Goal: Find specific page/section: Find specific page/section

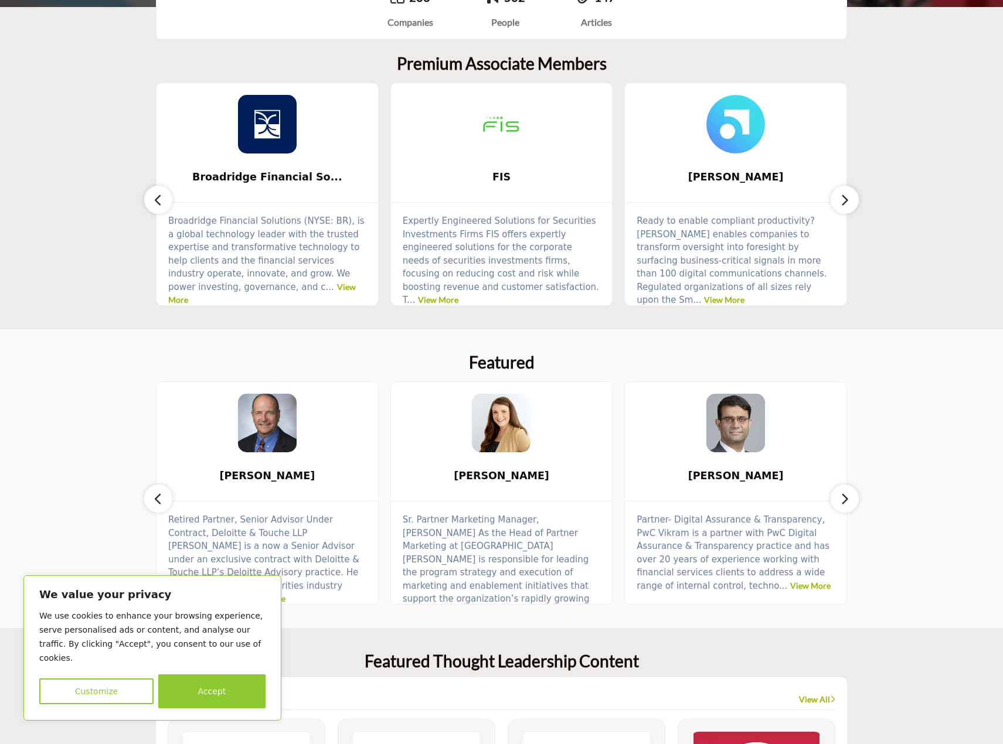
scroll to position [352, 0]
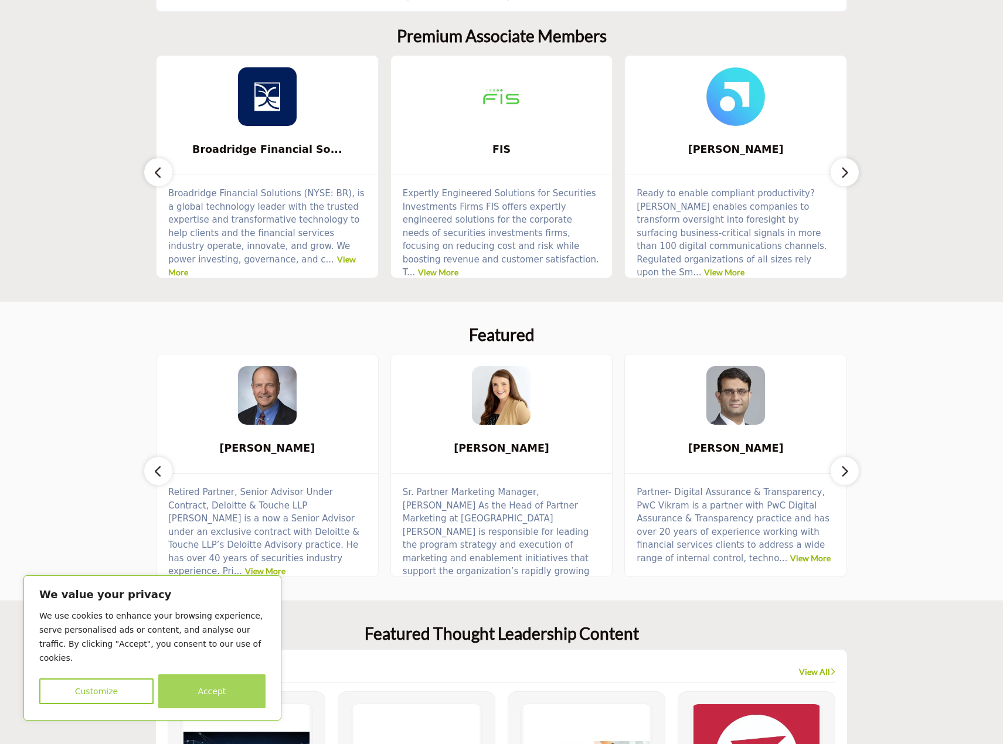
click at [228, 692] on button "Accept" at bounding box center [211, 692] width 107 height 34
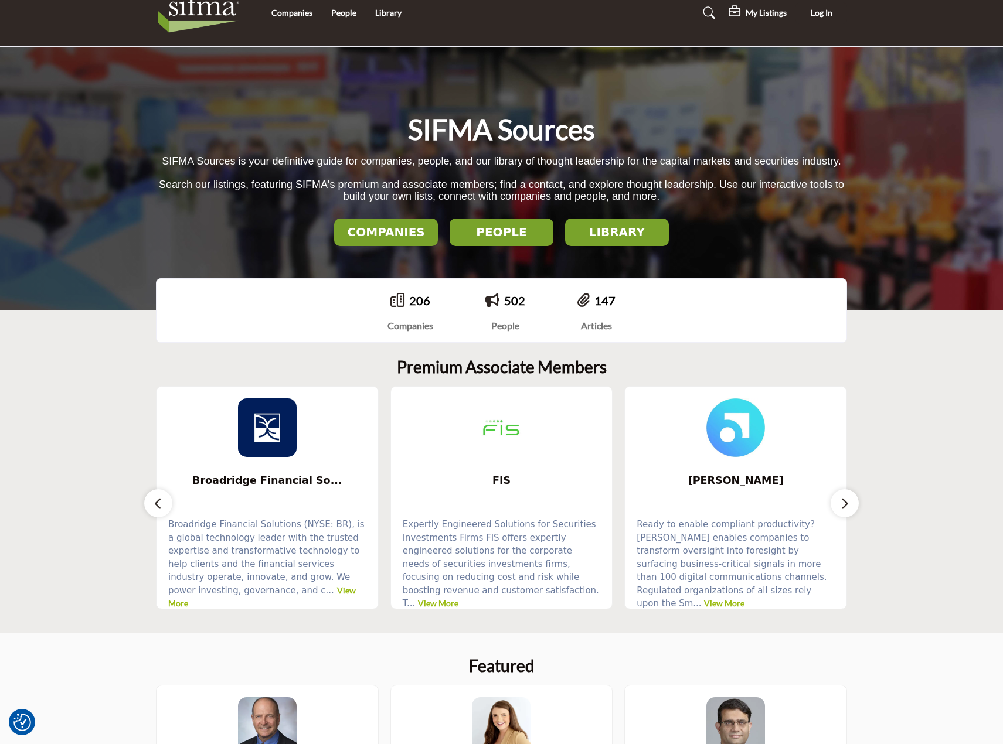
scroll to position [0, 0]
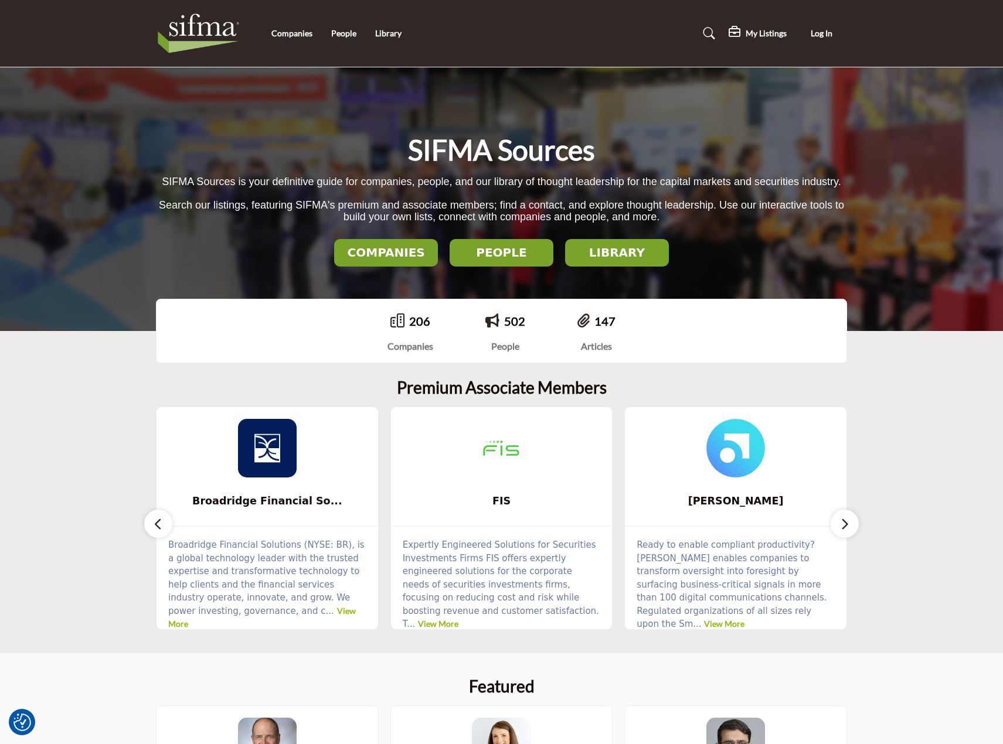
click at [626, 258] on h2 "LIBRARY" at bounding box center [617, 253] width 97 height 14
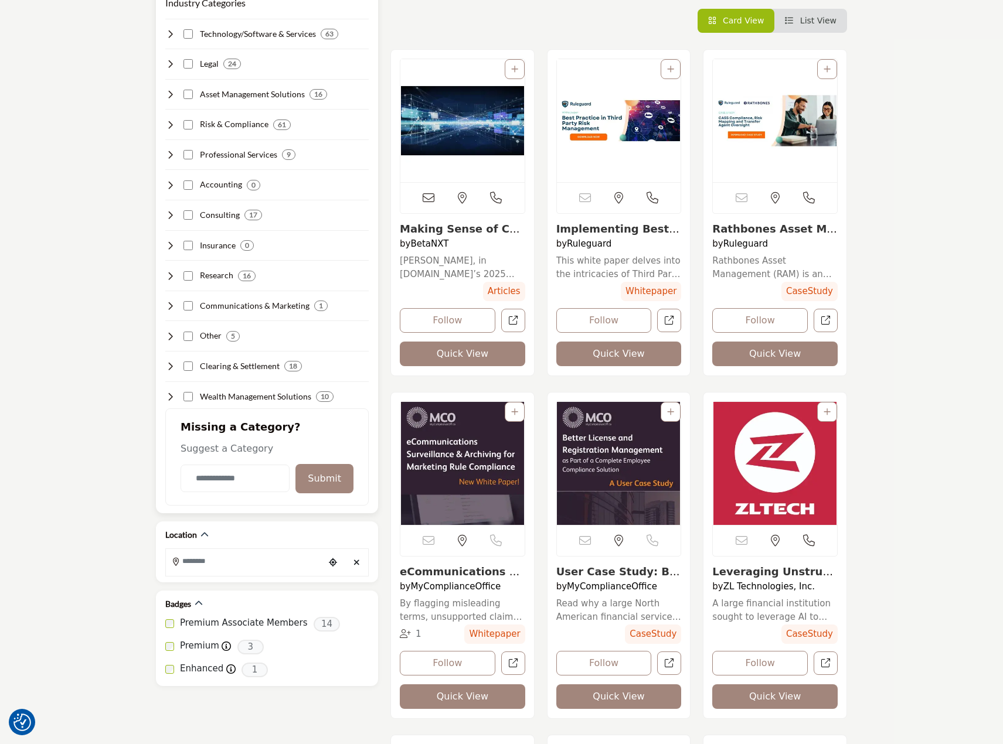
scroll to position [293, 0]
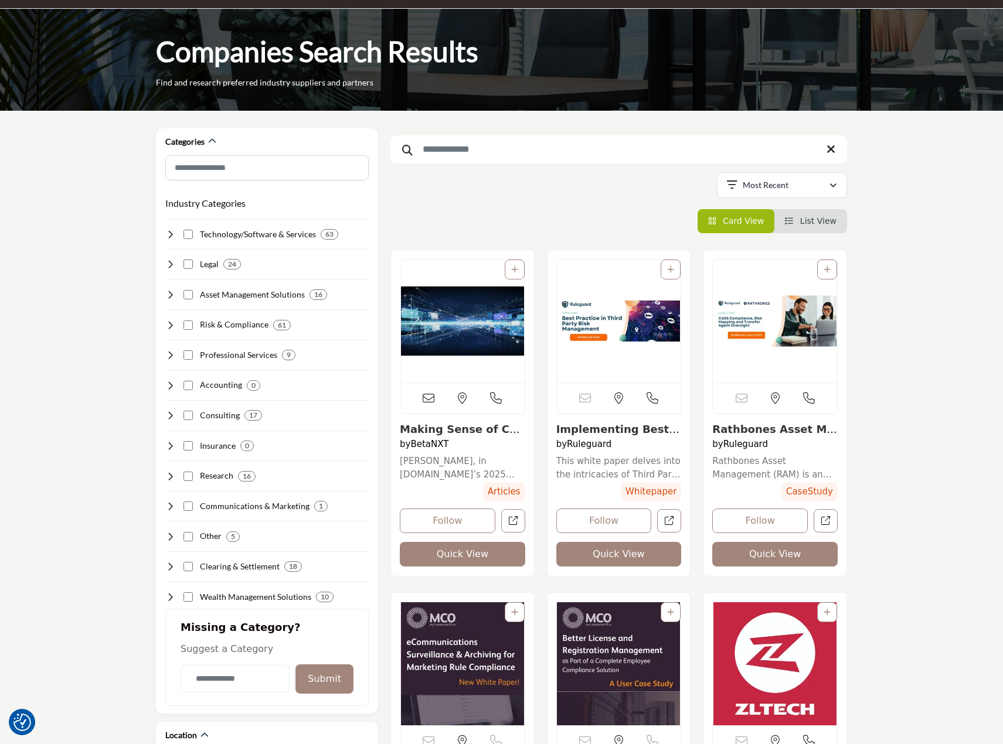
scroll to position [0, 0]
